Goal: Find specific page/section: Find specific page/section

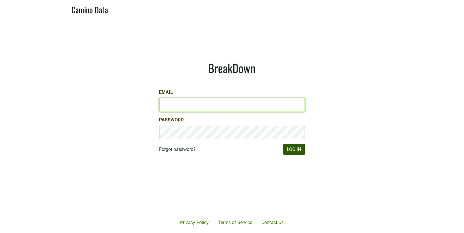
type input "matt@dumol.com"
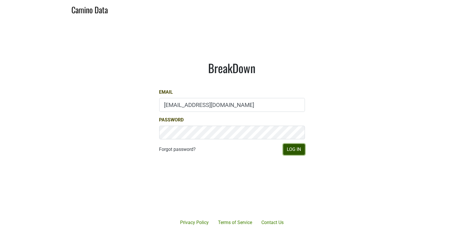
click at [291, 145] on button "Log In" at bounding box center [294, 149] width 22 height 11
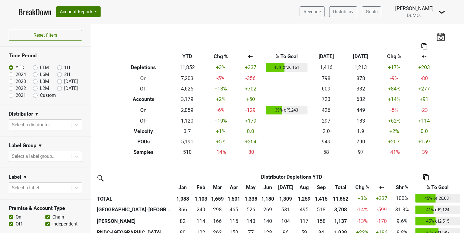
click at [40, 95] on label "Custom" at bounding box center [48, 95] width 16 height 7
click at [34, 95] on input "Custom" at bounding box center [44, 95] width 23 height 6
radio input "true"
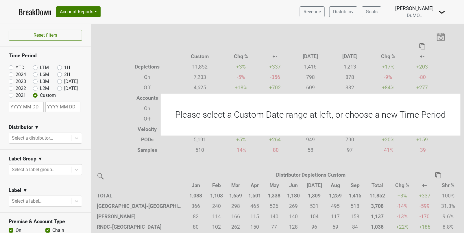
click at [34, 106] on input "text" at bounding box center [26, 107] width 35 height 10
select select "9"
select select "2025"
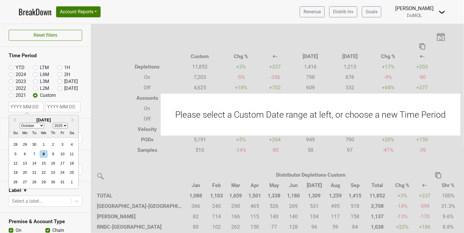
click at [43, 124] on select "January February March April May June July August September October November De…" at bounding box center [32, 125] width 25 height 5
select select "7"
click at [20, 123] on select "January February March April May June July August September October November De…" at bounding box center [32, 125] width 25 height 5
click at [60, 142] on div "1" at bounding box center [62, 144] width 8 height 8
type input "[DATE]"
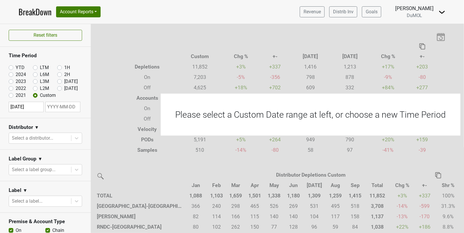
click at [70, 108] on input "text" at bounding box center [62, 107] width 35 height 10
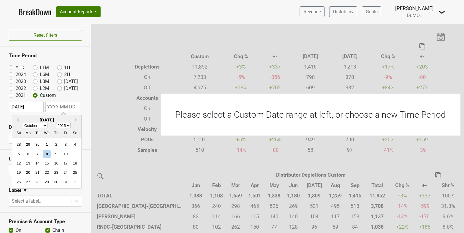
click at [45, 125] on select "January February March April May June July August September October November De…" at bounding box center [35, 125] width 25 height 5
select select "7"
click at [23, 123] on select "January February March April May June July August September October November De…" at bounding box center [35, 125] width 25 height 5
click at [21, 191] on div "31" at bounding box center [19, 191] width 8 height 8
type input "[DATE]"
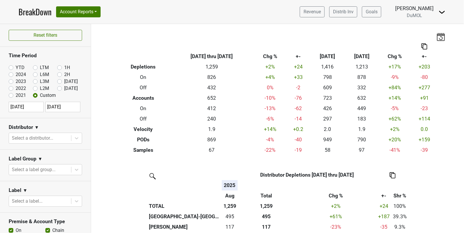
click at [81, 119] on section "Distributor ▼ Select a distributor..." at bounding box center [45, 133] width 91 height 31
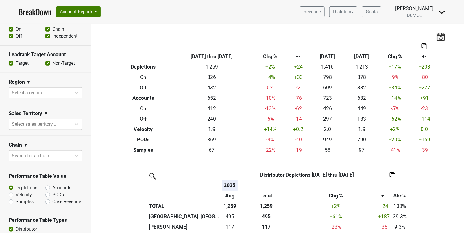
scroll to position [206, 0]
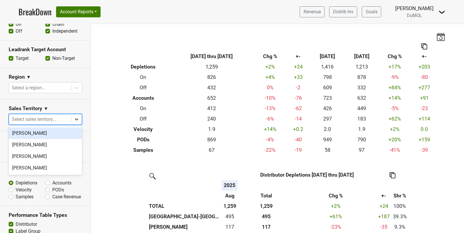
click at [81, 122] on div at bounding box center [76, 119] width 10 height 10
click at [57, 129] on div "[PERSON_NAME]" at bounding box center [45, 133] width 73 height 12
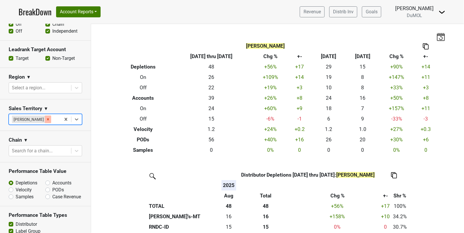
click at [47, 119] on icon "Remove Marc Guerguy" at bounding box center [48, 119] width 2 height 2
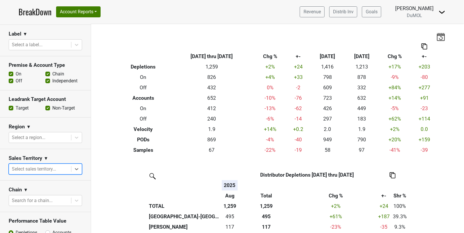
scroll to position [156, 0]
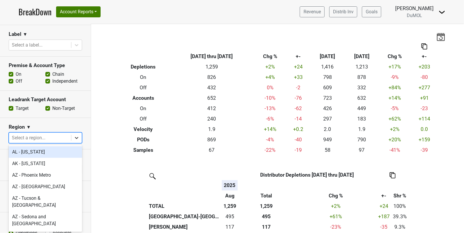
click at [75, 140] on div at bounding box center [76, 138] width 10 height 10
click at [74, 136] on icon at bounding box center [77, 138] width 6 height 6
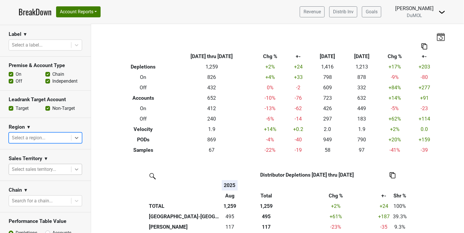
click at [74, 166] on icon at bounding box center [77, 169] width 6 height 6
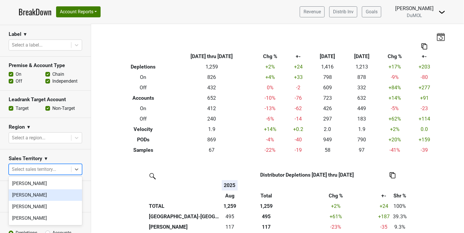
click at [57, 196] on div "[PERSON_NAME]" at bounding box center [45, 195] width 73 height 12
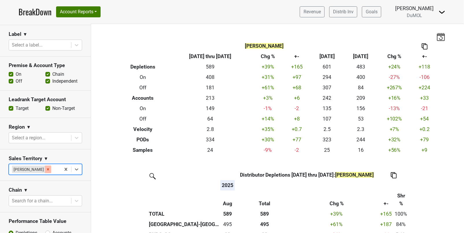
click at [47, 169] on icon "Remove Michele Krupin" at bounding box center [48, 169] width 2 height 2
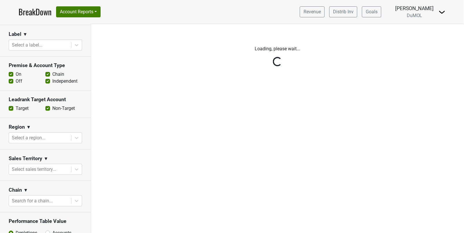
click at [75, 167] on div "Reset filters Time Period YTD LTM 1H 2024 L6M 2H 2023 L3M Sep '25 2022 L2M Oct …" at bounding box center [45, 128] width 91 height 209
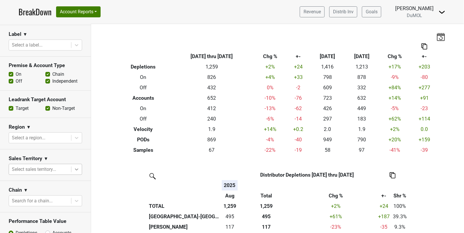
click at [75, 167] on icon at bounding box center [77, 169] width 6 height 6
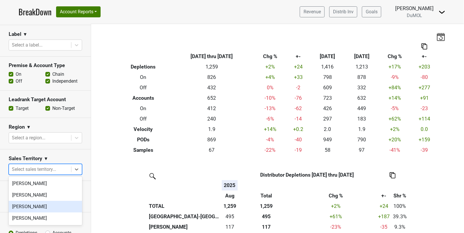
click at [52, 204] on div "[PERSON_NAME]" at bounding box center [45, 207] width 73 height 12
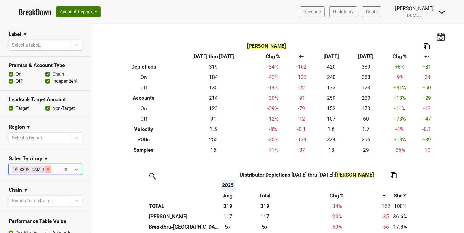
click at [46, 168] on icon "Remove Mariette Bolitiski" at bounding box center [48, 169] width 4 height 4
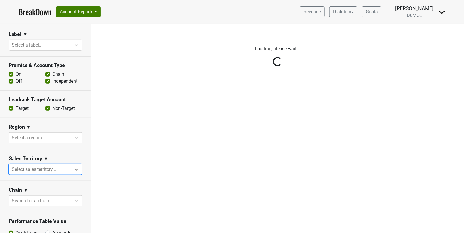
click at [71, 170] on div "Reset filters Time Period YTD LTM 1H 2024 L6M 2H 2023 L3M Sep '25 2022 L2M Oct …" at bounding box center [45, 128] width 91 height 209
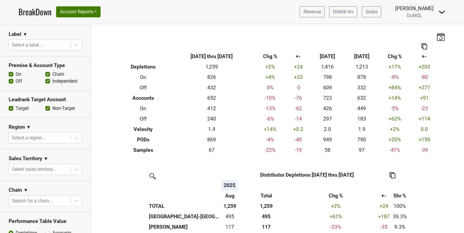
click at [72, 170] on div at bounding box center [76, 169] width 10 height 10
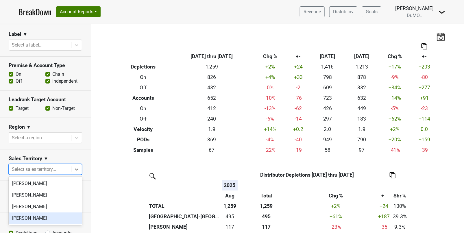
click at [42, 217] on div "[PERSON_NAME]" at bounding box center [45, 218] width 73 height 12
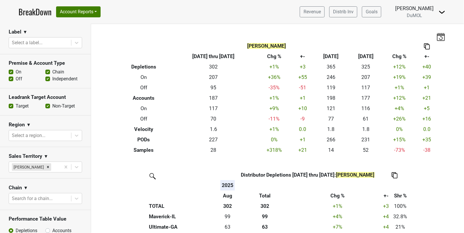
scroll to position [167, 0]
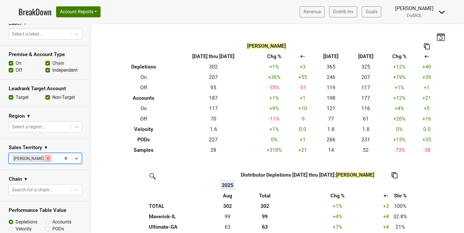
click at [47, 158] on icon "Remove Susan Johnston" at bounding box center [48, 158] width 2 height 2
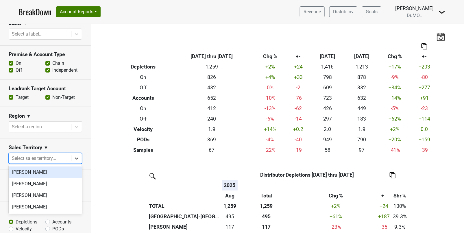
click at [74, 157] on icon at bounding box center [77, 158] width 6 height 6
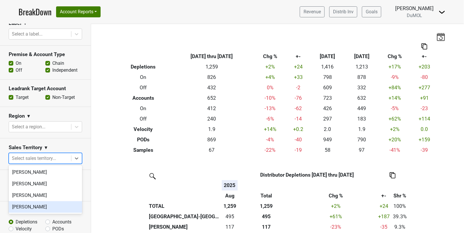
click at [42, 205] on div "[PERSON_NAME]" at bounding box center [45, 207] width 73 height 12
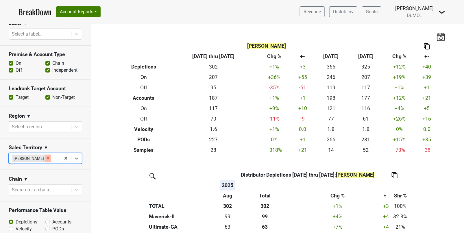
click at [47, 157] on icon "Remove Susan Johnston" at bounding box center [48, 158] width 2 height 2
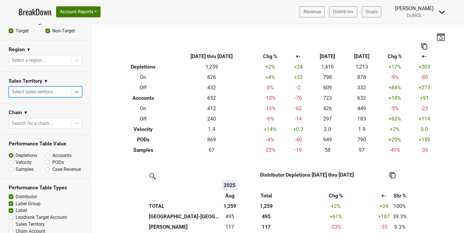
scroll to position [238, 0]
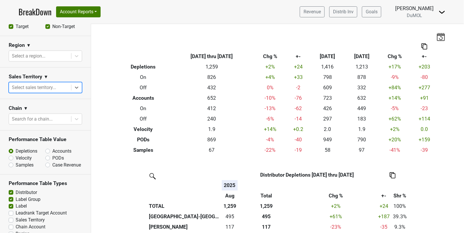
click at [16, 163] on label "Samples" at bounding box center [25, 164] width 18 height 7
click at [9, 163] on input "Samples" at bounding box center [26, 164] width 35 height 6
radio input "true"
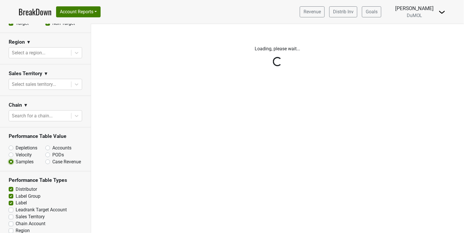
scroll to position [241, 0]
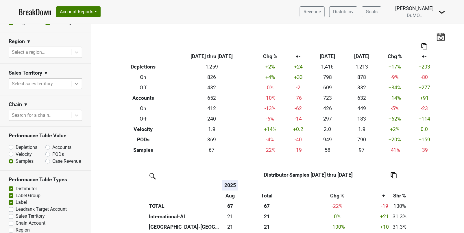
click at [75, 83] on icon at bounding box center [77, 84] width 6 height 6
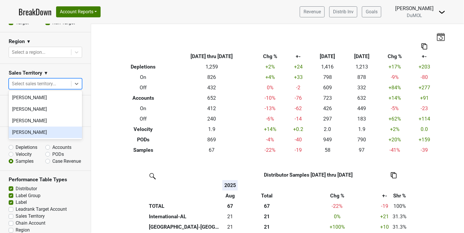
click at [73, 134] on div "[PERSON_NAME]" at bounding box center [45, 132] width 73 height 12
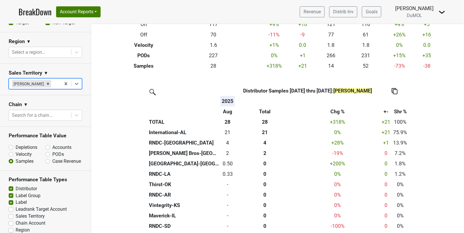
scroll to position [82, 0]
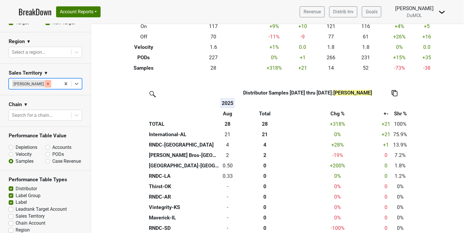
click at [47, 83] on icon "Remove Susan Johnston" at bounding box center [48, 84] width 4 height 4
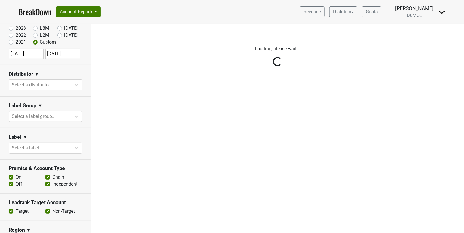
scroll to position [0, 0]
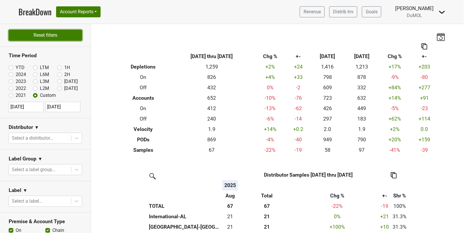
click at [44, 31] on button "Reset filters" at bounding box center [45, 35] width 73 height 11
radio input "true"
checkbox input "false"
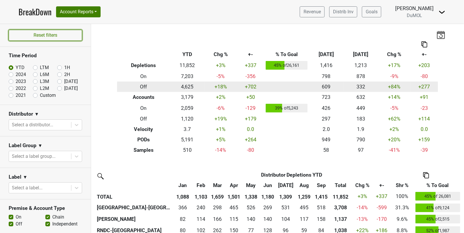
scroll to position [4, 0]
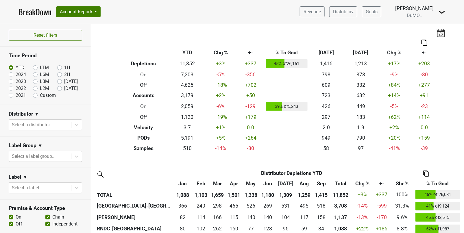
click at [64, 82] on label "[DATE]" at bounding box center [71, 81] width 14 height 7
click at [60, 82] on input "[DATE]" at bounding box center [68, 81] width 23 height 6
radio input "true"
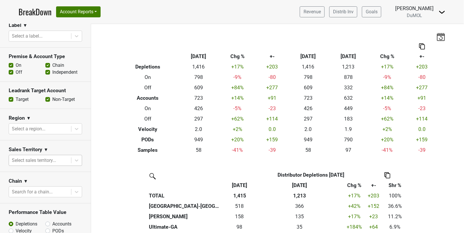
scroll to position [191, 0]
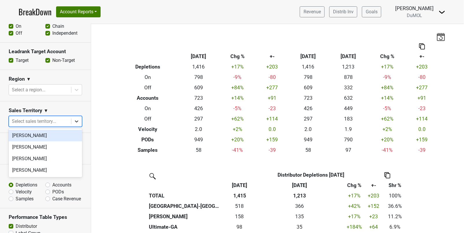
click at [75, 118] on icon at bounding box center [77, 121] width 6 height 6
click at [51, 134] on div "[PERSON_NAME]" at bounding box center [45, 136] width 73 height 12
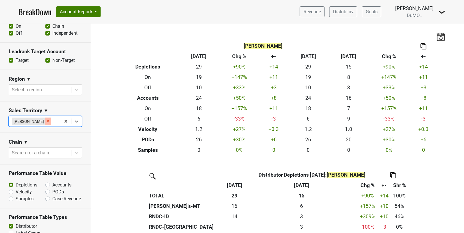
click at [47, 121] on icon "Remove Marc Guerguy" at bounding box center [48, 121] width 2 height 2
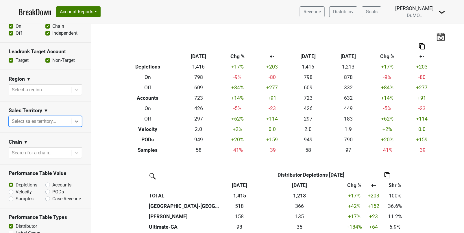
click at [74, 122] on icon at bounding box center [77, 121] width 6 height 6
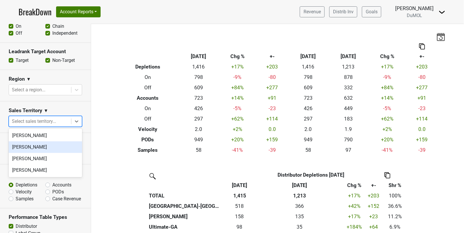
click at [61, 146] on div "[PERSON_NAME]" at bounding box center [45, 147] width 73 height 12
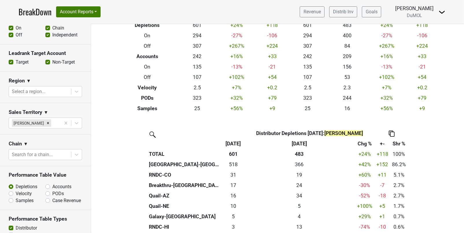
scroll to position [189, 0]
click at [47, 122] on icon "Remove Michele Krupin" at bounding box center [48, 123] width 2 height 2
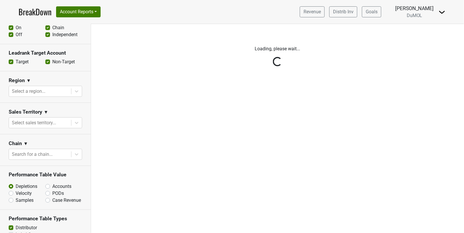
click at [78, 122] on div "Reset filters Time Period YTD LTM 1H 2024 L6M 2H 2023 L3M Sep '25 2022 L2M Oct …" at bounding box center [45, 128] width 91 height 209
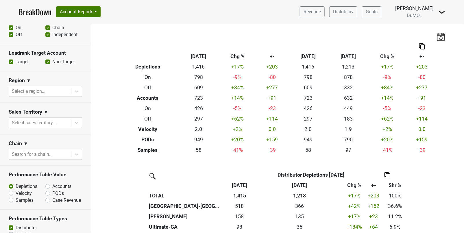
click at [78, 122] on icon at bounding box center [76, 123] width 3 height 2
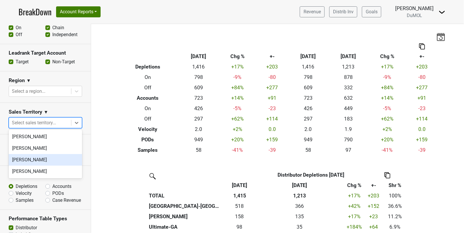
click at [57, 159] on div "[PERSON_NAME]" at bounding box center [45, 160] width 73 height 12
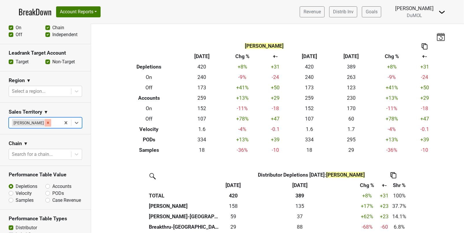
click at [46, 121] on icon "Remove Mariette Bolitiski" at bounding box center [48, 123] width 4 height 4
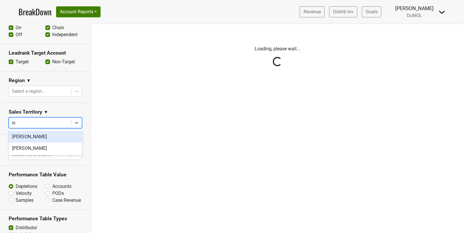
type input "sus"
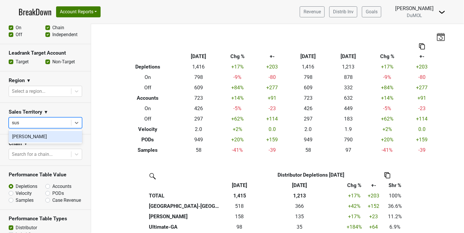
click at [41, 134] on div "[PERSON_NAME]" at bounding box center [45, 137] width 73 height 12
